Goal: Task Accomplishment & Management: Use online tool/utility

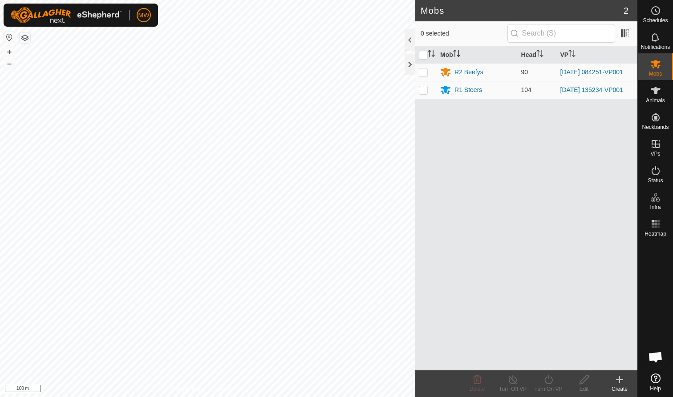
click at [421, 73] on p-checkbox at bounding box center [423, 72] width 9 height 7
checkbox input "true"
click at [548, 381] on icon at bounding box center [548, 380] width 11 height 11
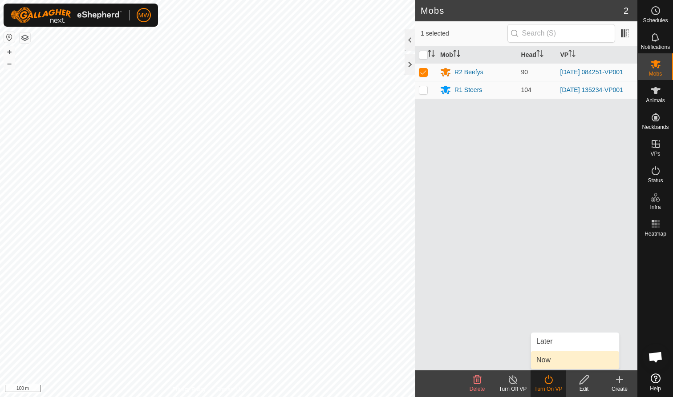
click at [551, 362] on link "Now" at bounding box center [575, 361] width 88 height 18
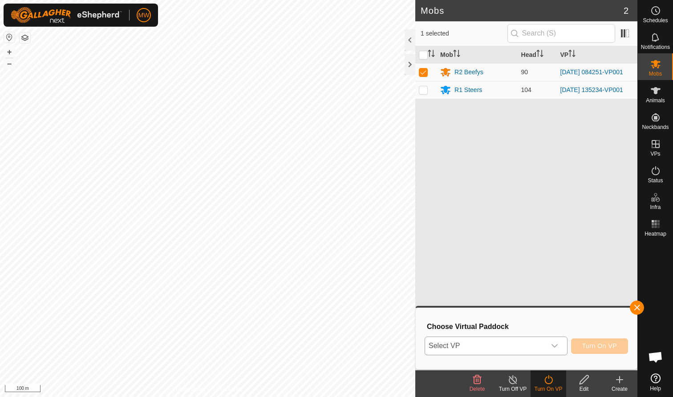
click at [555, 349] on icon "dropdown trigger" at bounding box center [554, 346] width 7 height 7
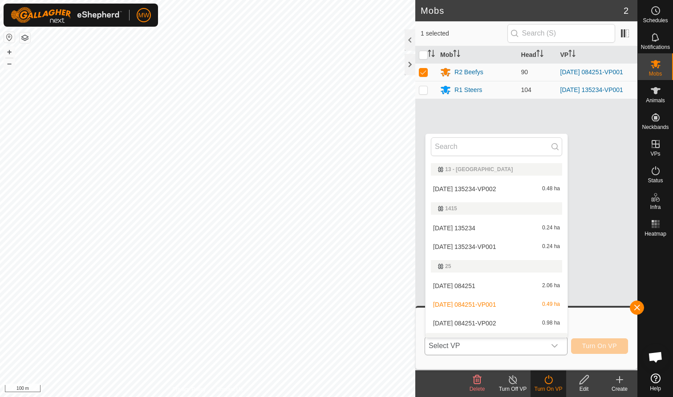
scroll to position [13, 0]
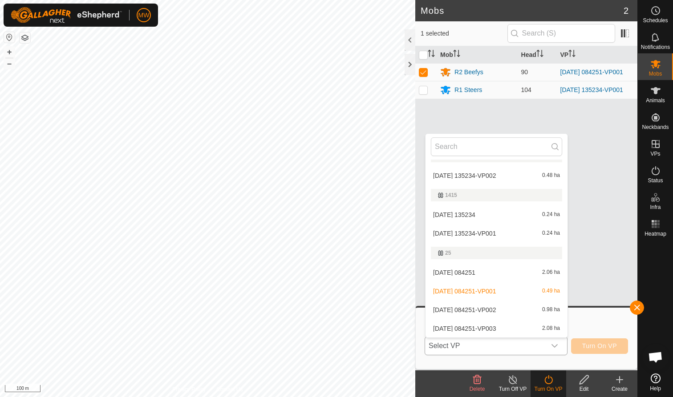
click at [496, 312] on li "[DATE] 084251-VP002 0.98 ha" at bounding box center [497, 310] width 142 height 18
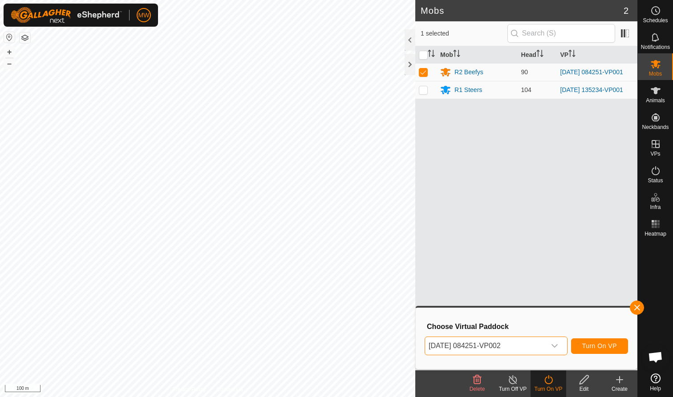
click at [612, 347] on span "Turn On VP" at bounding box center [599, 346] width 35 height 7
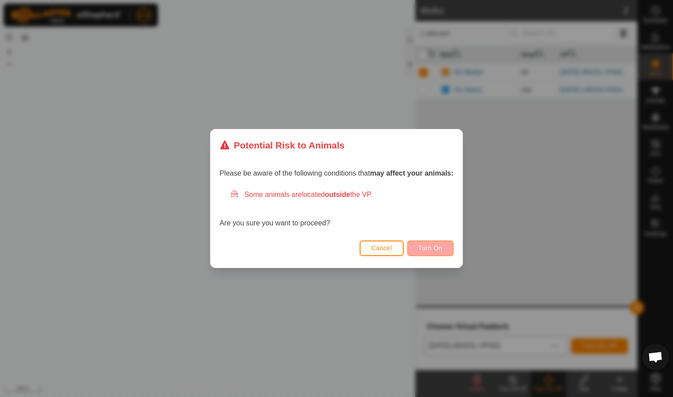
click at [444, 251] on button "Turn On" at bounding box center [430, 249] width 46 height 16
